Goal: Transaction & Acquisition: Purchase product/service

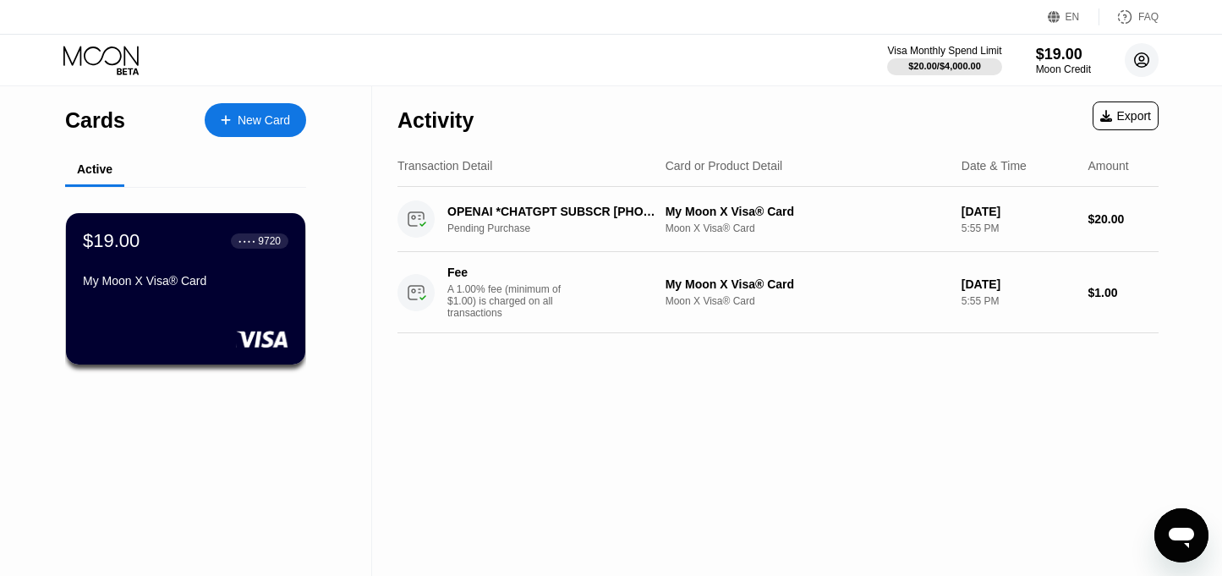
click at [1142, 55] on circle at bounding box center [1142, 60] width 34 height 34
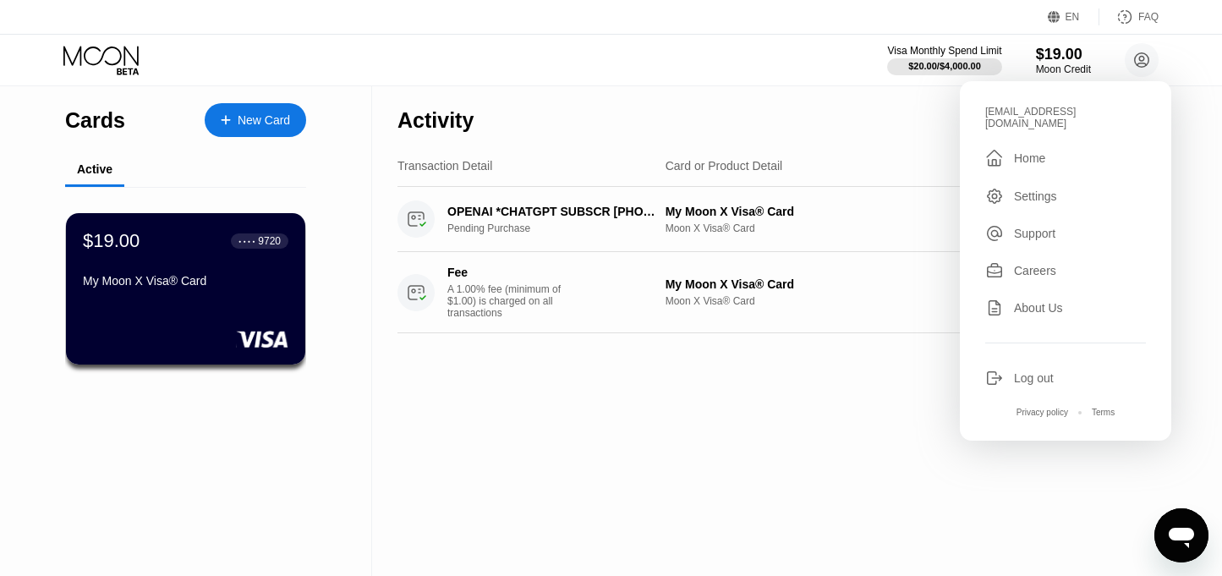
click at [1039, 385] on div "Log out" at bounding box center [1034, 378] width 40 height 14
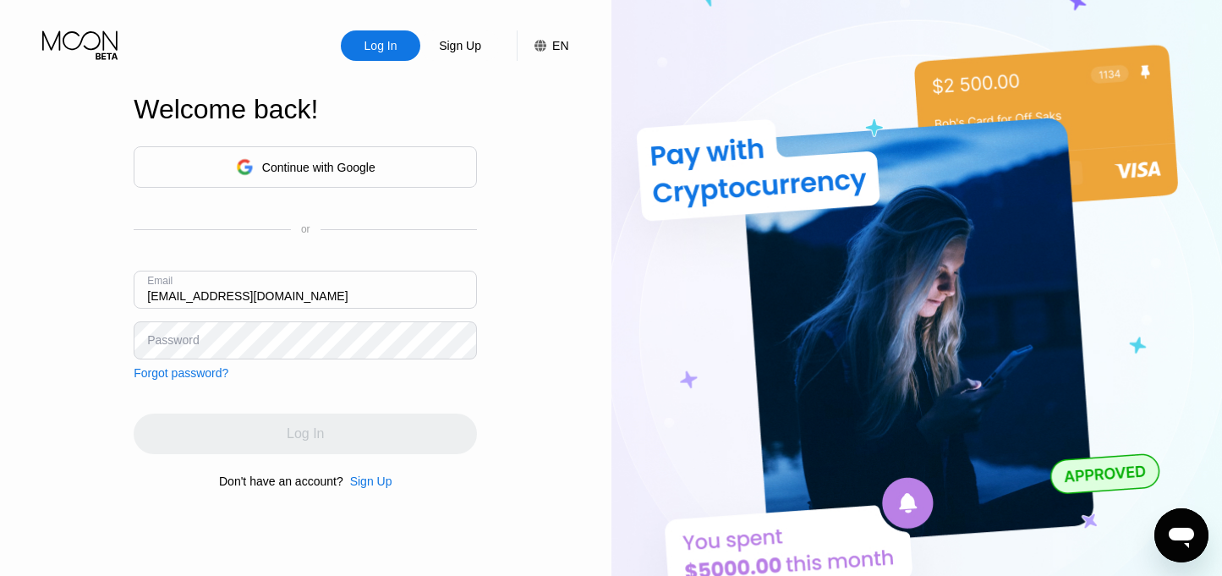
type input "[EMAIL_ADDRESS][DOMAIN_NAME]"
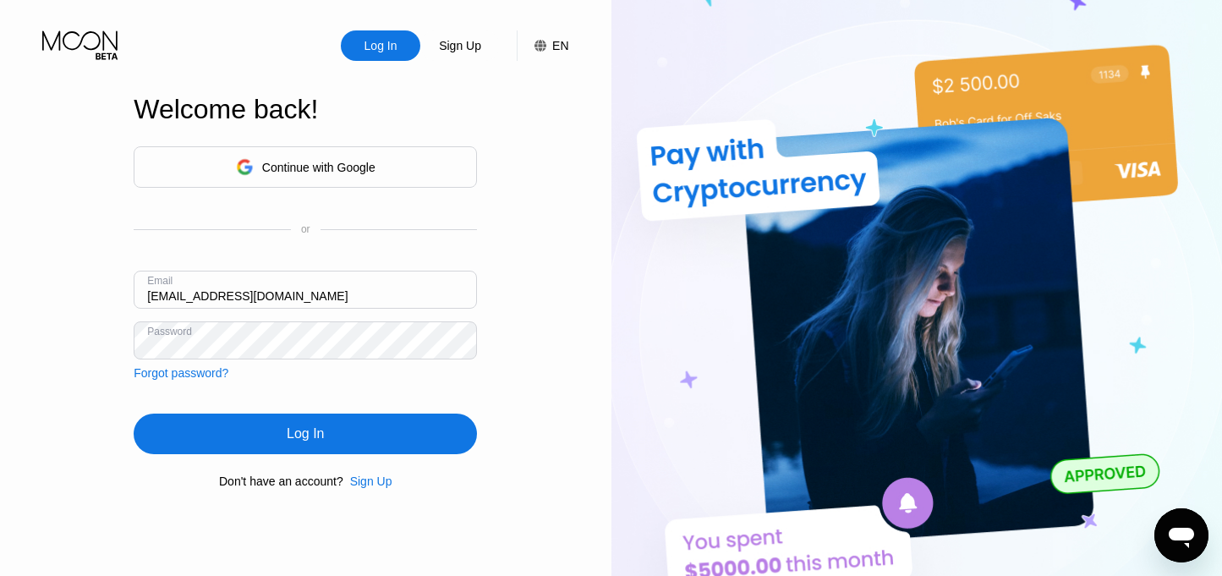
click at [334, 432] on div "Log In" at bounding box center [305, 434] width 343 height 41
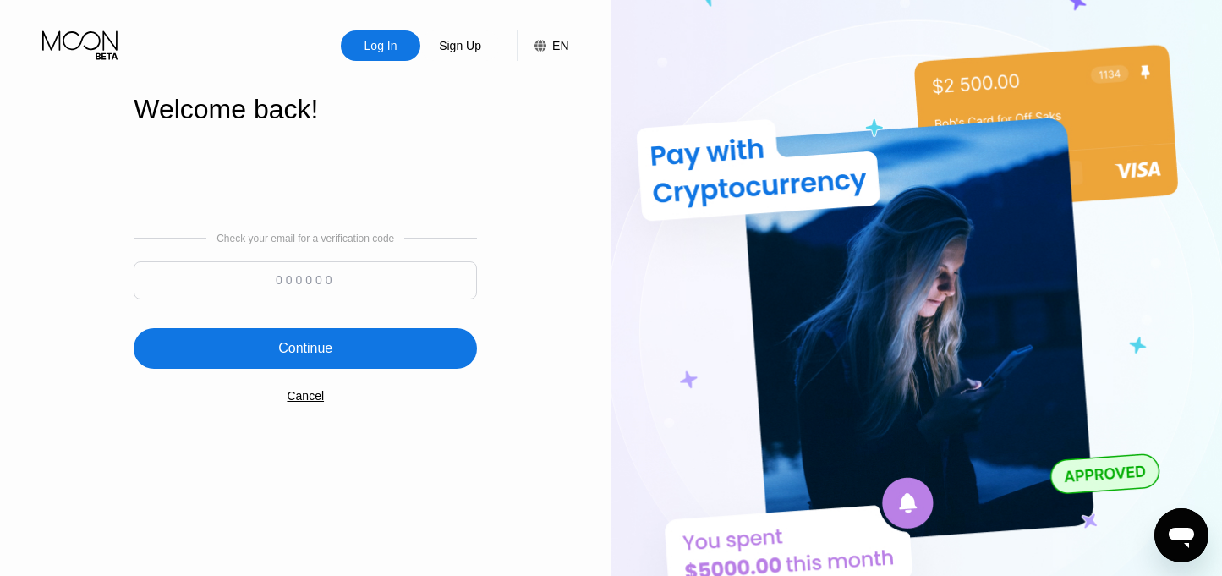
click at [318, 284] on input at bounding box center [305, 280] width 343 height 38
paste input "404194"
type input "404194"
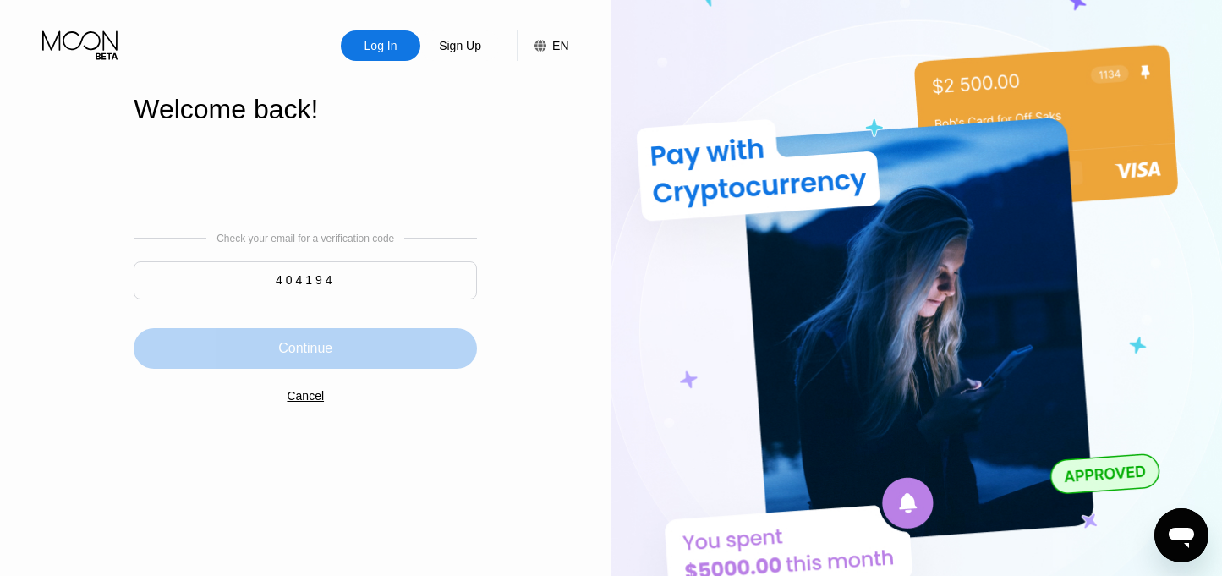
click at [355, 342] on div "Continue" at bounding box center [305, 348] width 343 height 41
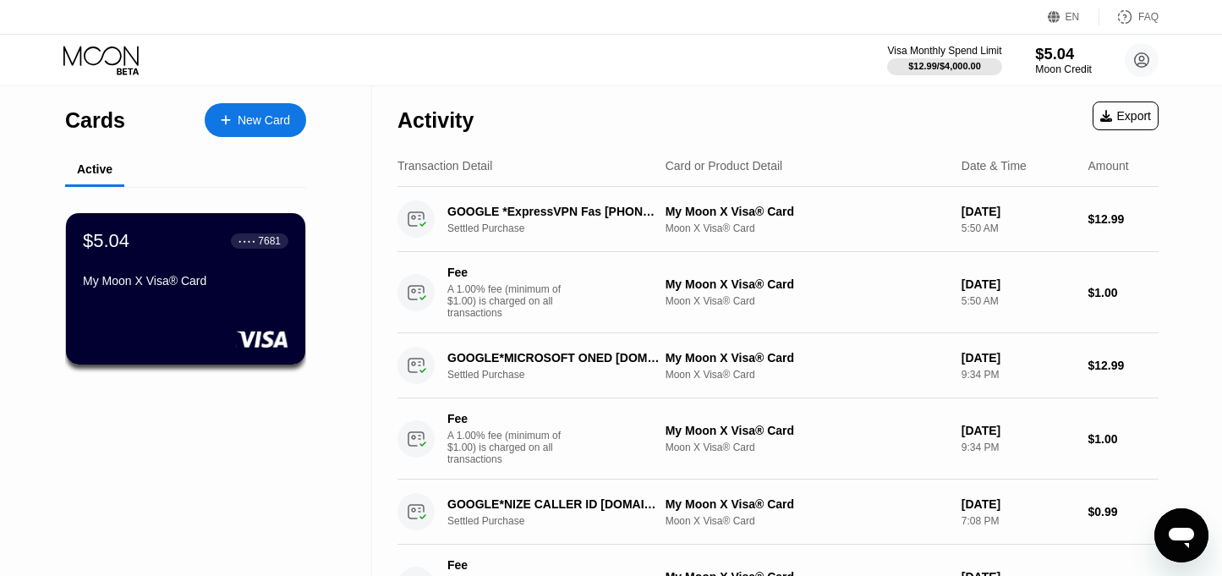
click at [1058, 62] on div "$5.04" at bounding box center [1063, 54] width 57 height 18
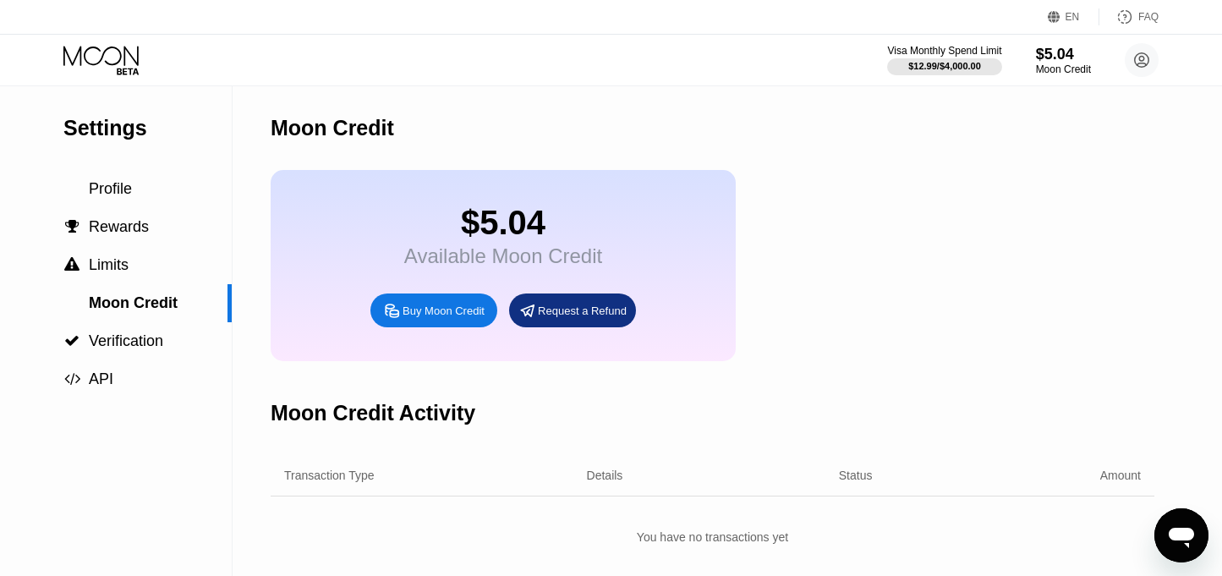
click at [435, 317] on div "Buy Moon Credit" at bounding box center [444, 311] width 82 height 14
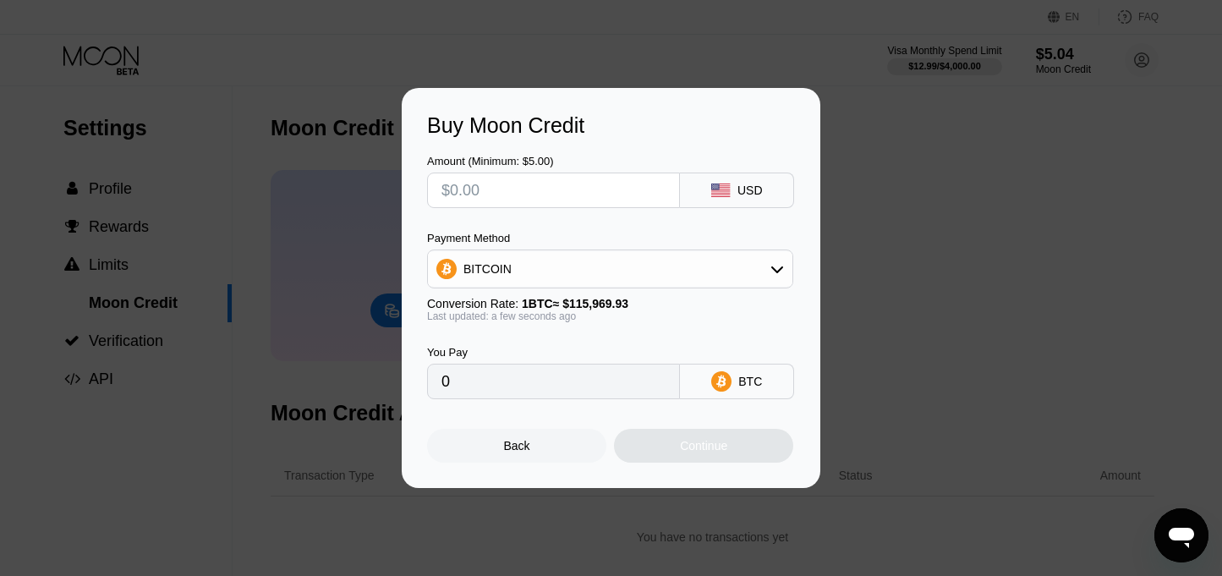
click at [543, 193] on input "text" at bounding box center [554, 190] width 224 height 34
type input "$2"
type input "0.00001725"
type input "$20"
type input "0.00017246"
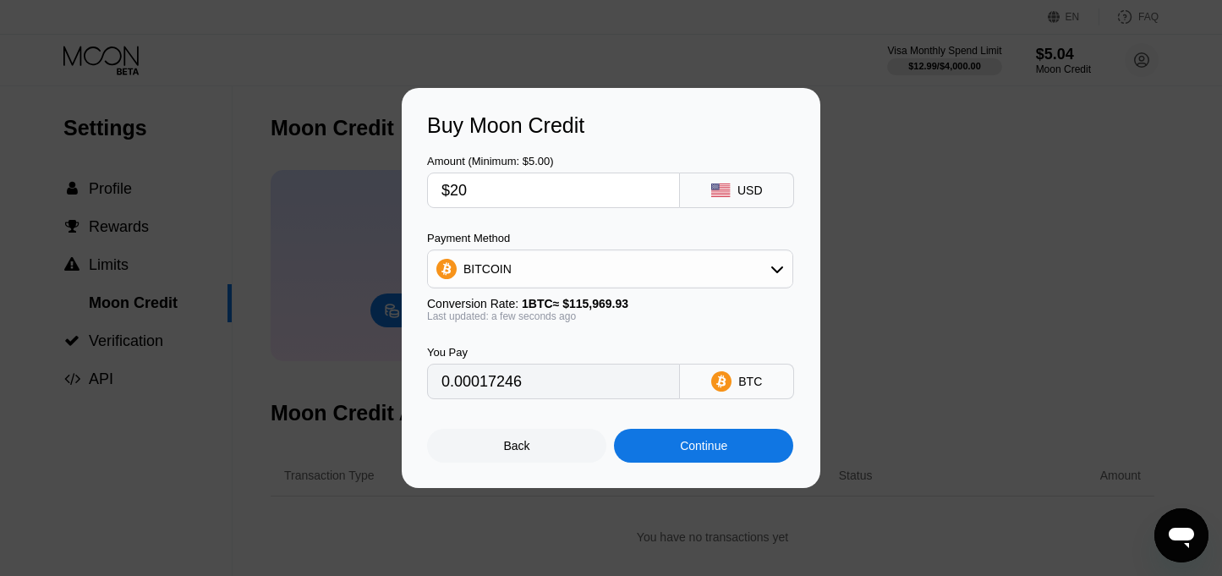
type input "$200"
type input "0.00172459"
type input "$200"
click at [677, 436] on div "Continue" at bounding box center [703, 446] width 179 height 34
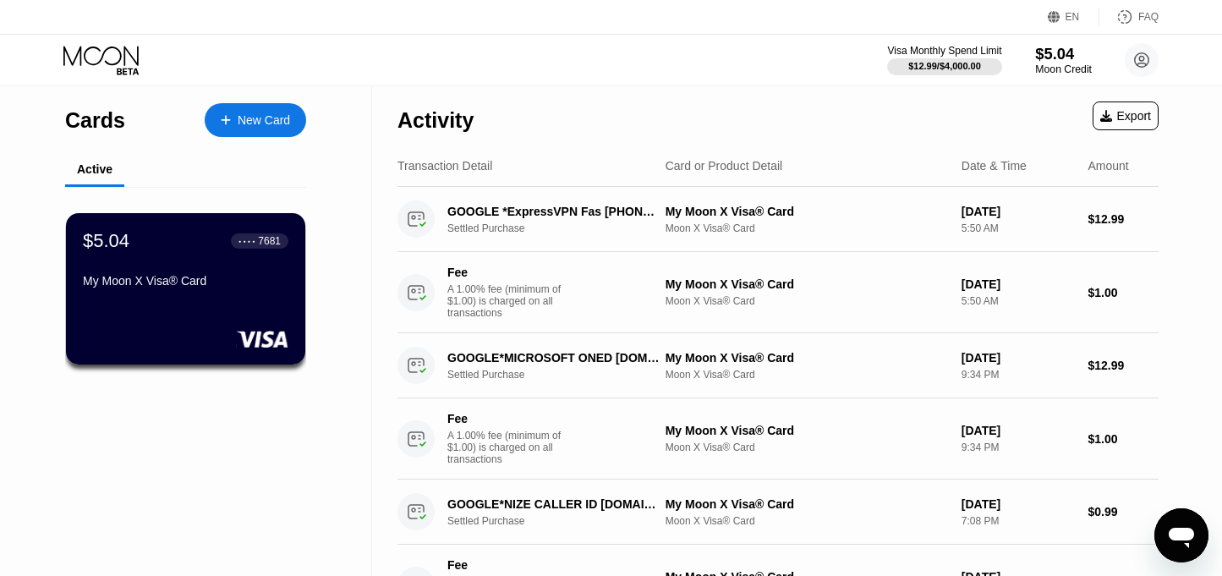
click at [1055, 60] on div "$5.04" at bounding box center [1063, 54] width 57 height 18
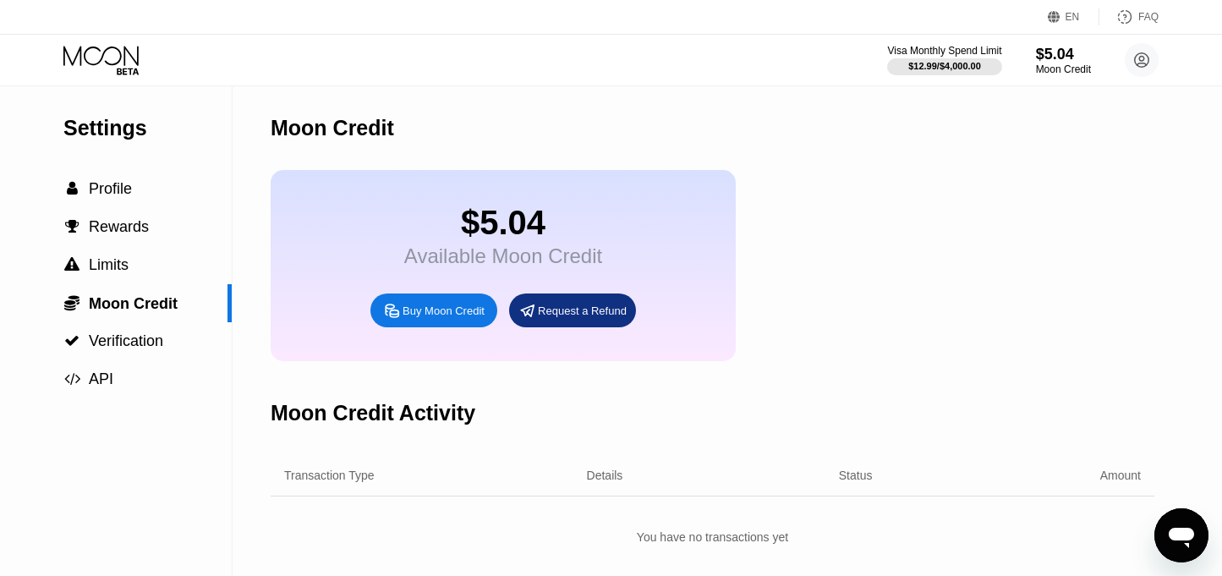
click at [418, 315] on div "Buy Moon Credit" at bounding box center [444, 311] width 82 height 14
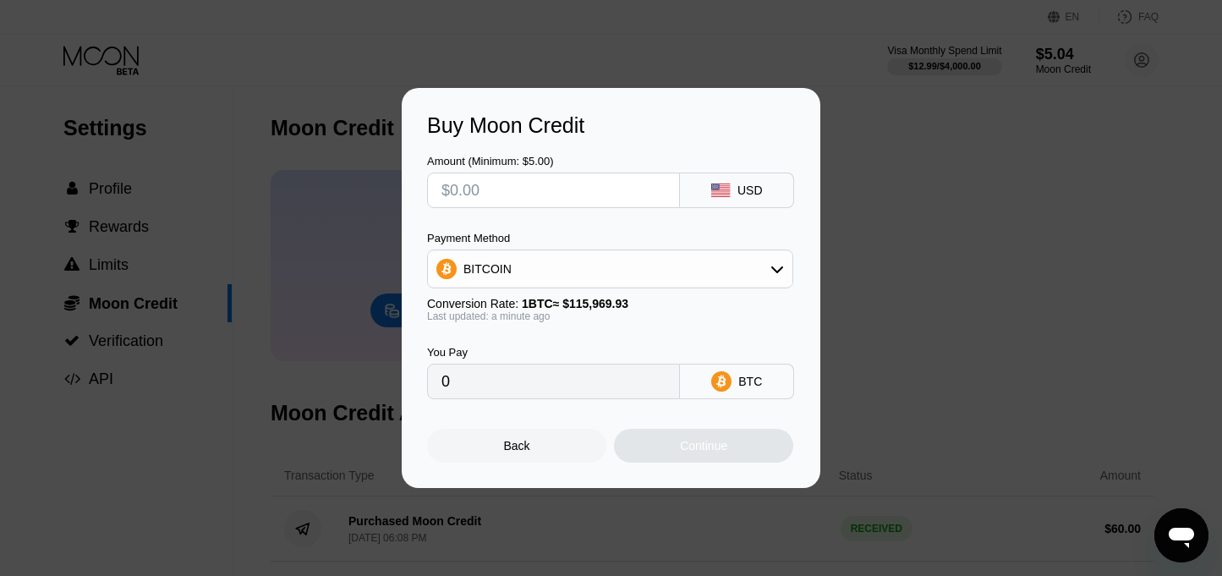
click at [558, 199] on input "text" at bounding box center [554, 190] width 224 height 34
type input "$2"
type input "0.00001725"
type input "$20"
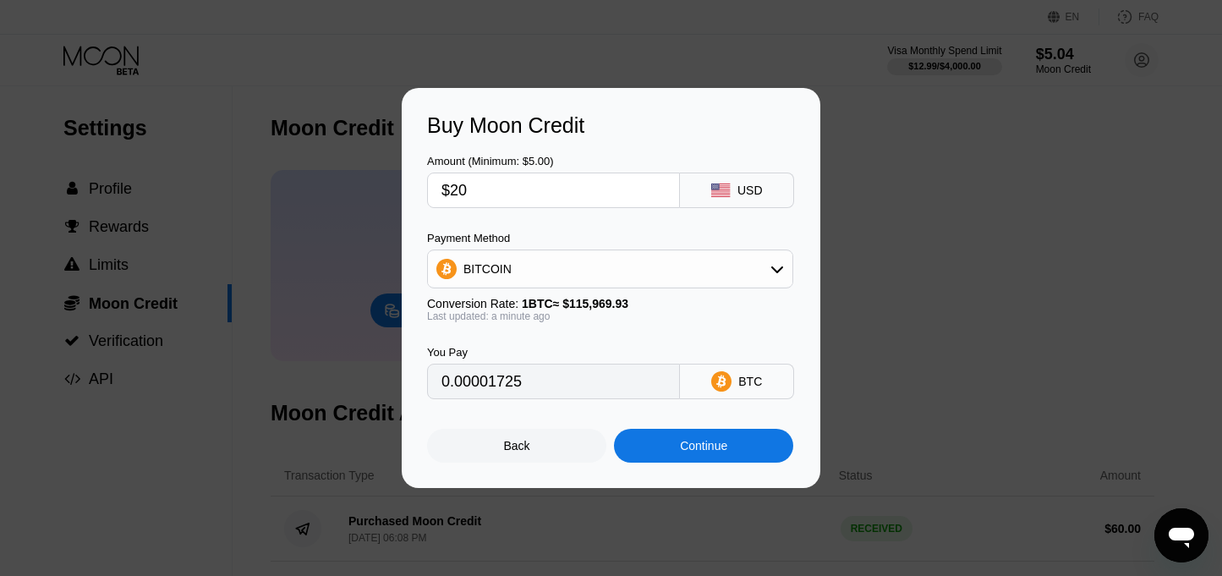
type input "0.00017246"
type input "$200"
type input "0.00172459"
type input "$200"
click at [694, 458] on div "Continue" at bounding box center [703, 446] width 179 height 34
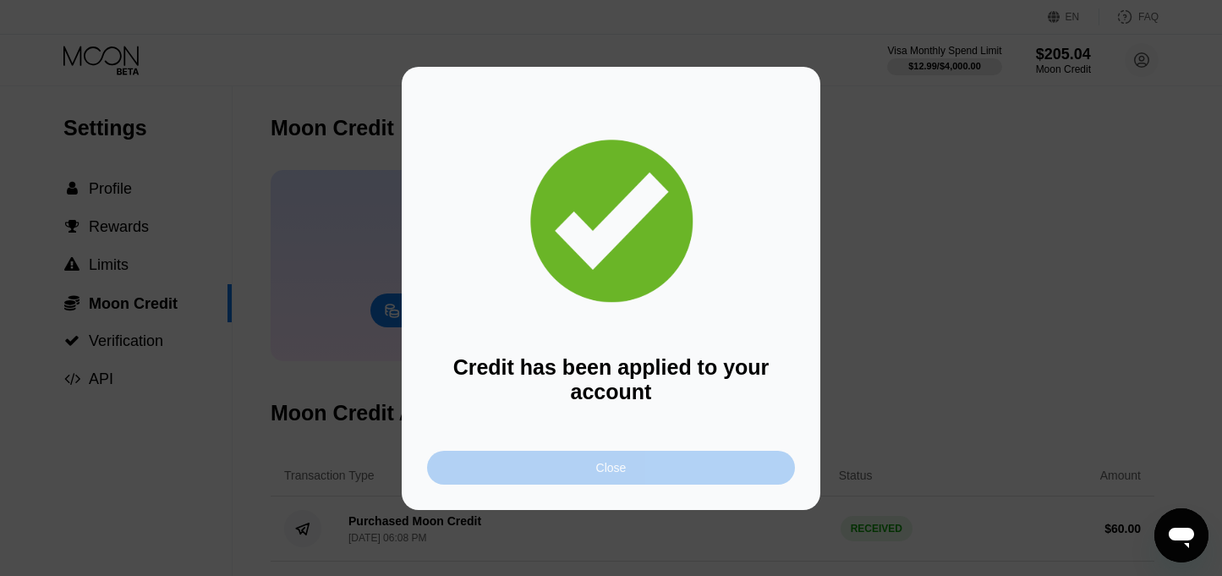
click at [643, 474] on div "Close" at bounding box center [611, 468] width 368 height 34
